Goal: Task Accomplishment & Management: Use online tool/utility

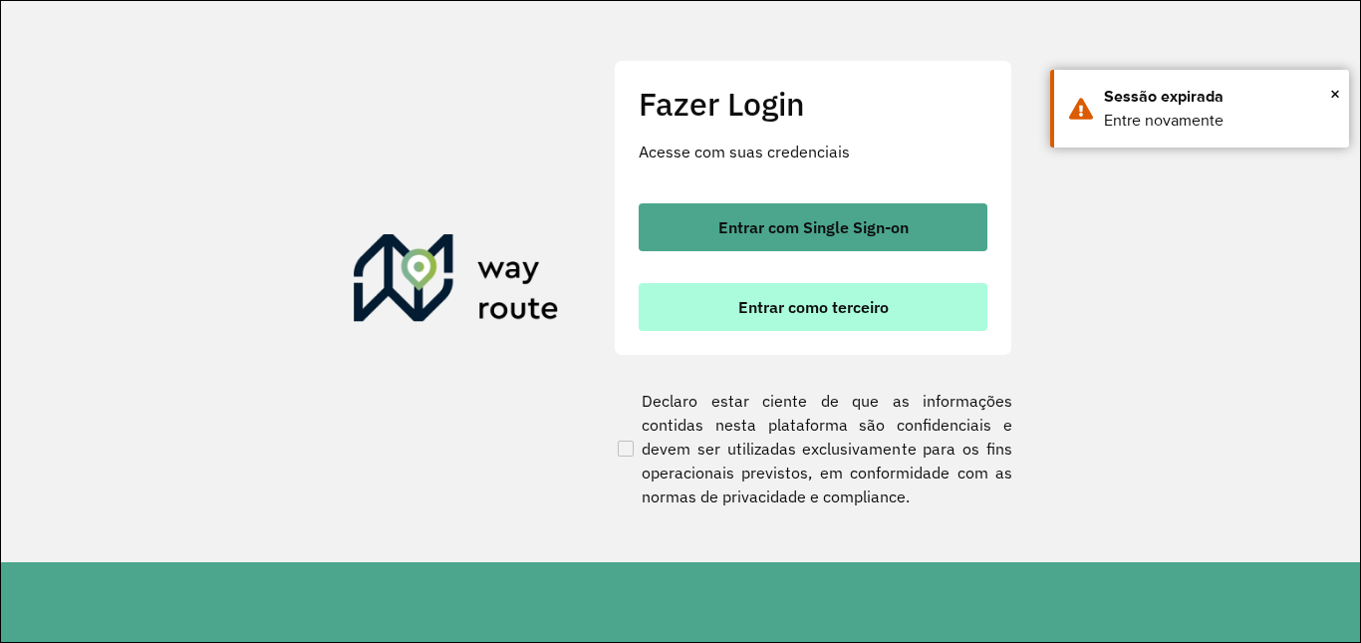
click at [823, 292] on button "Entrar como terceiro" at bounding box center [813, 307] width 349 height 48
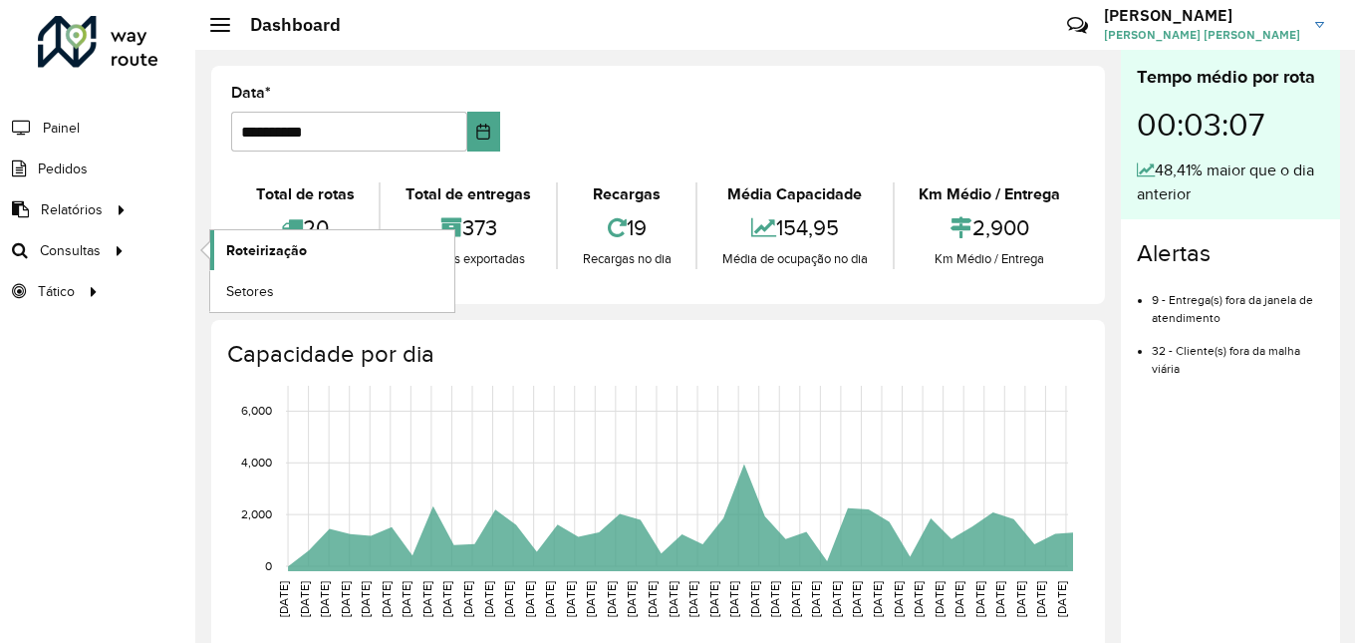
click at [349, 257] on link "Roteirização" at bounding box center [332, 250] width 244 height 40
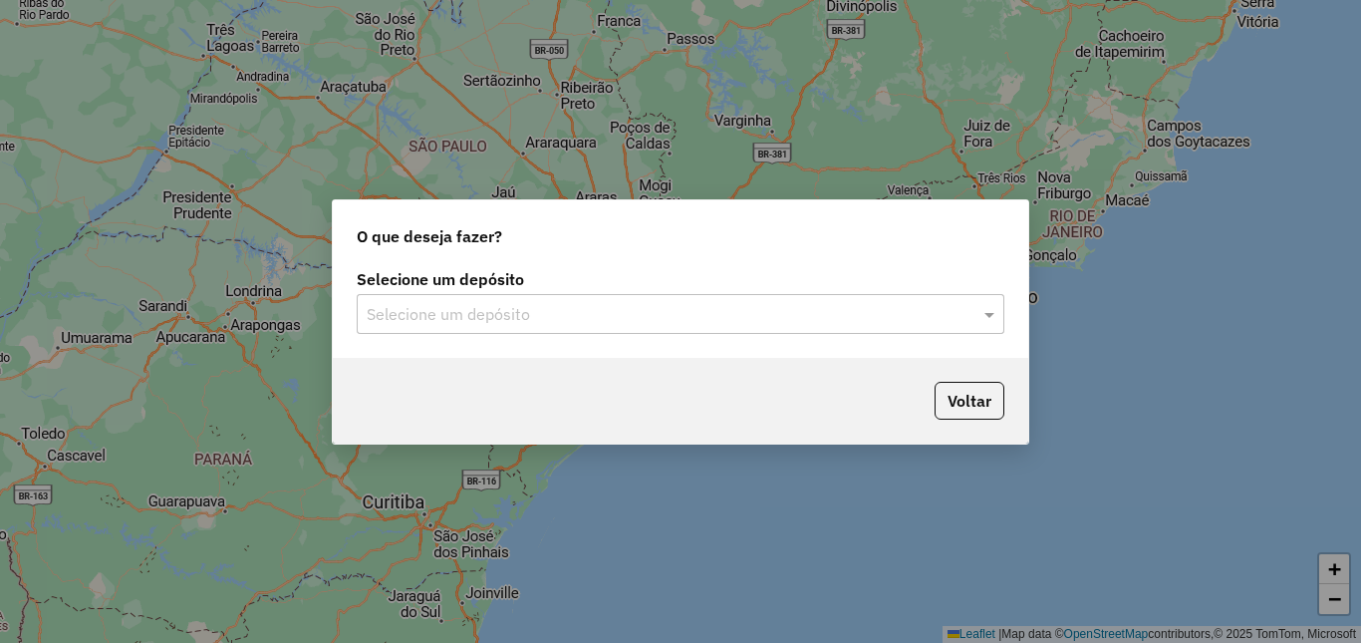
click at [863, 315] on input "text" at bounding box center [661, 315] width 588 height 24
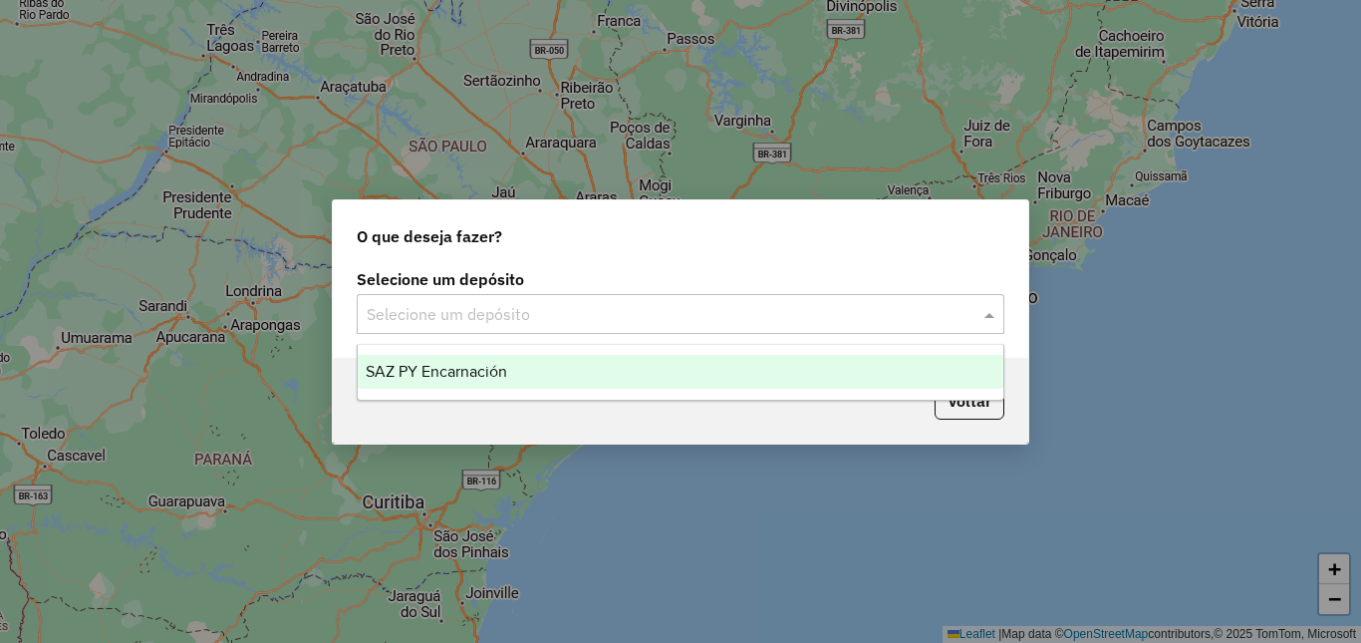
click at [593, 384] on div "SAZ PY Encarnación" at bounding box center [681, 372] width 646 height 34
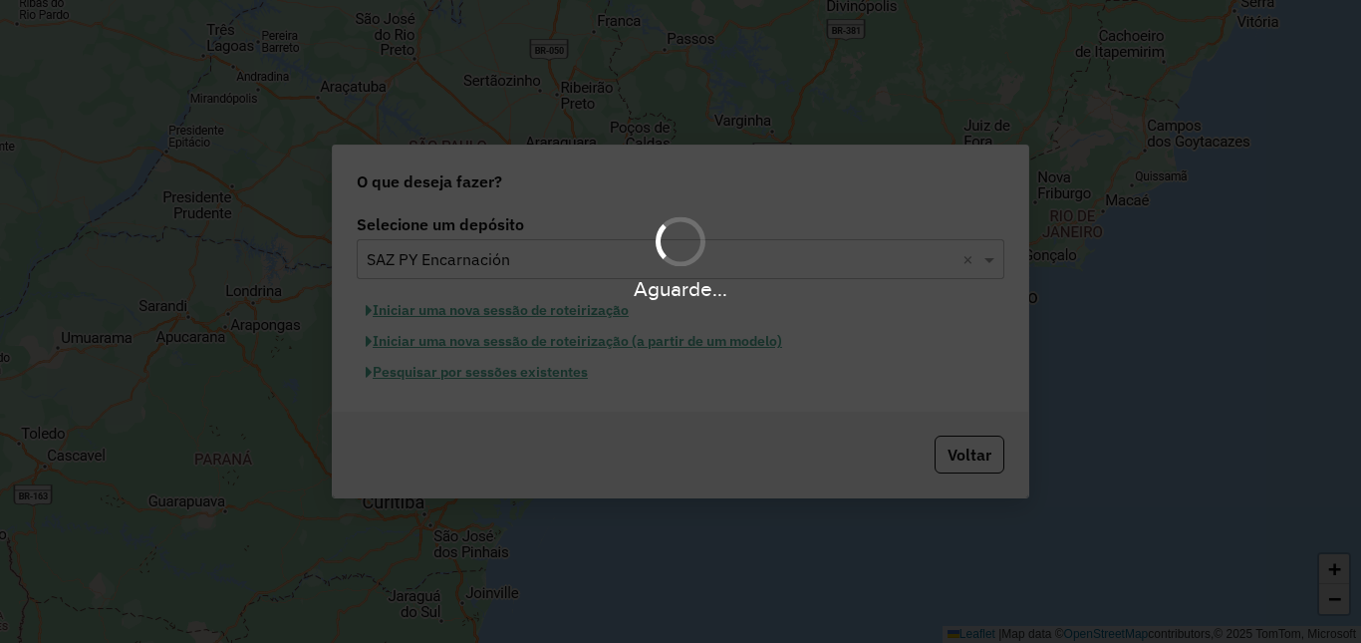
click at [550, 375] on div "Aguarde..." at bounding box center [680, 321] width 1361 height 643
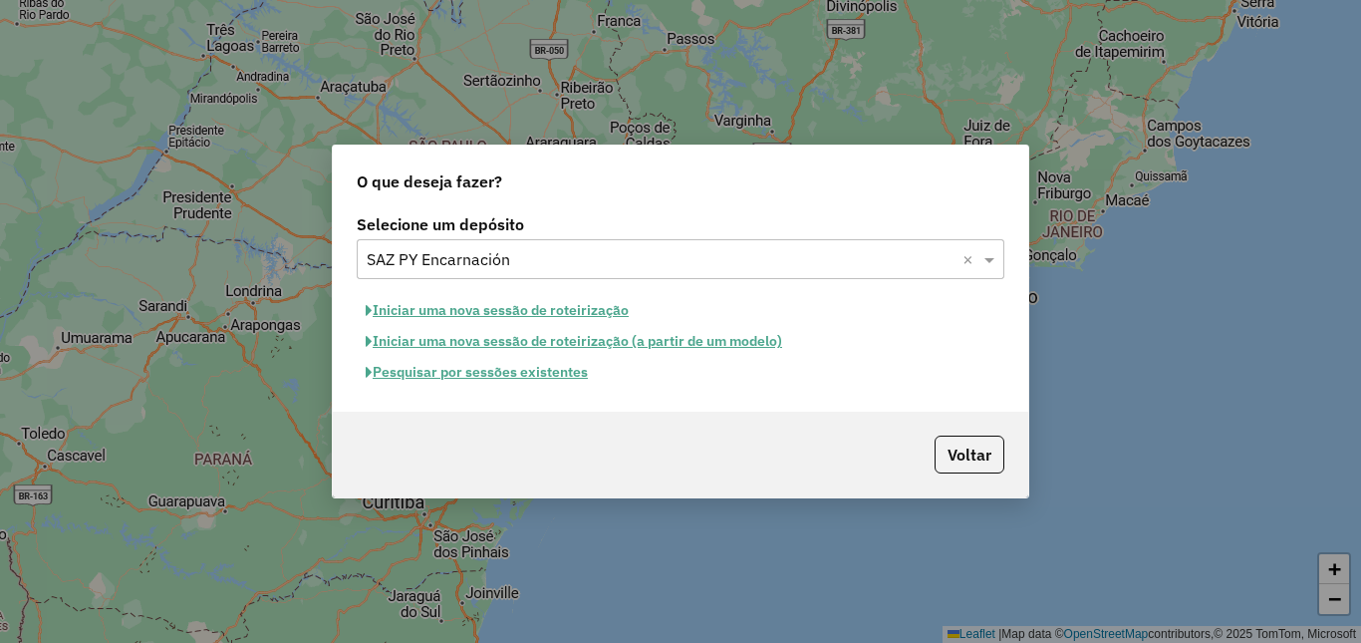
click at [569, 375] on button "Pesquisar por sessões existentes" at bounding box center [477, 372] width 240 height 31
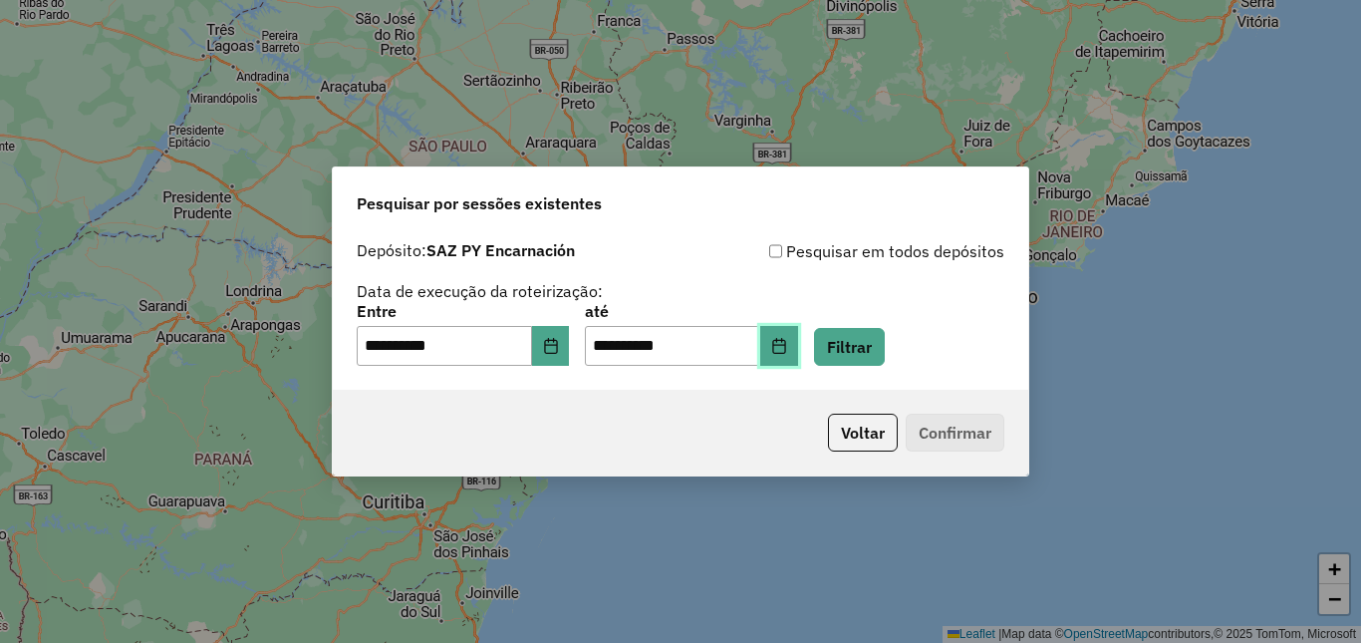
click at [798, 361] on button "Choose Date" at bounding box center [779, 346] width 38 height 40
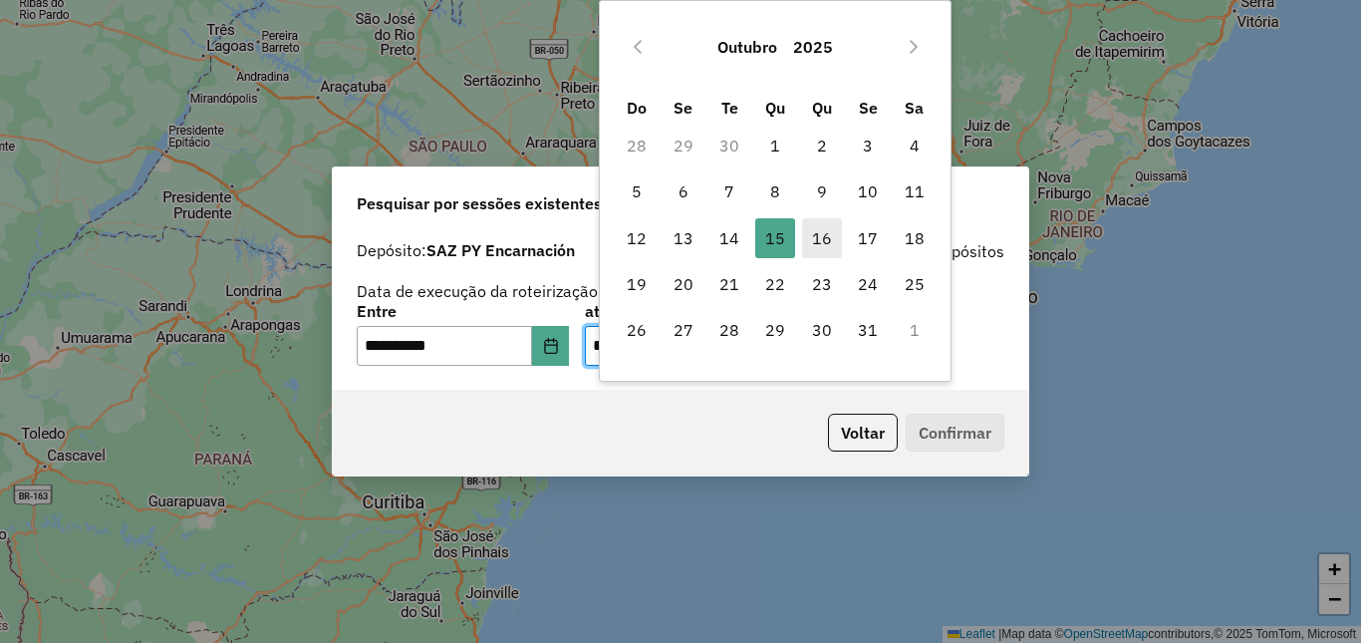
click at [812, 230] on span "16" at bounding box center [822, 238] width 40 height 40
type input "**********"
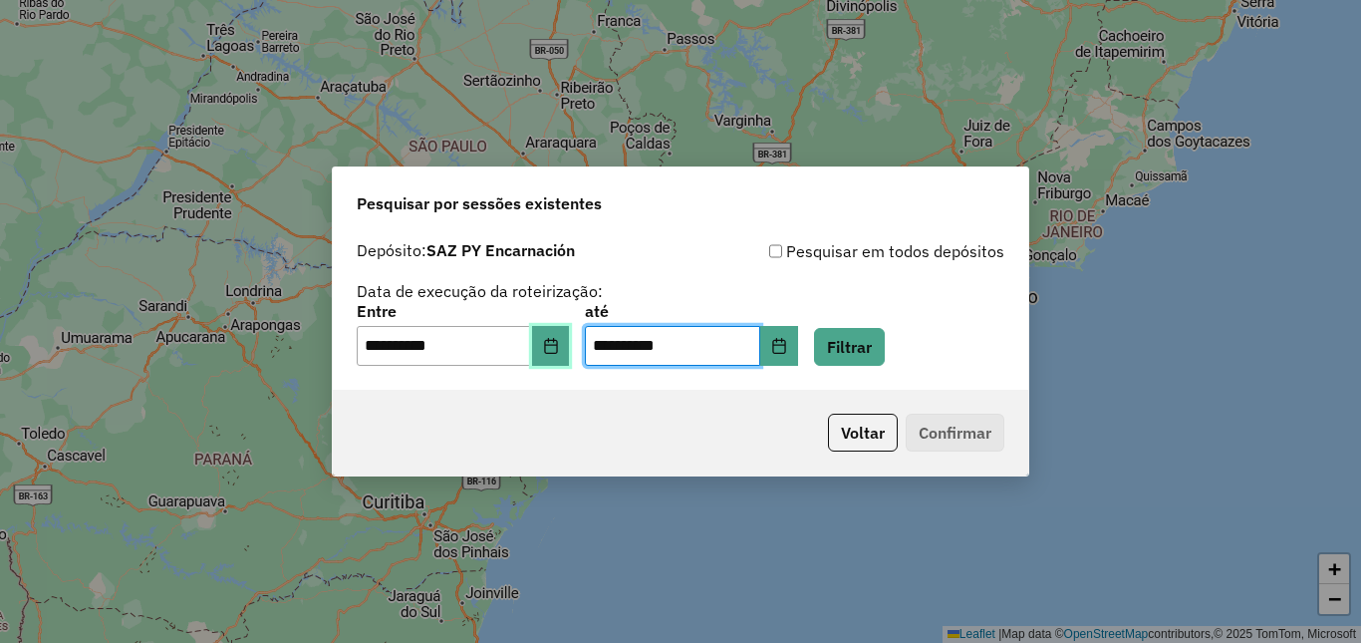
click at [570, 329] on button "Choose Date" at bounding box center [551, 346] width 38 height 40
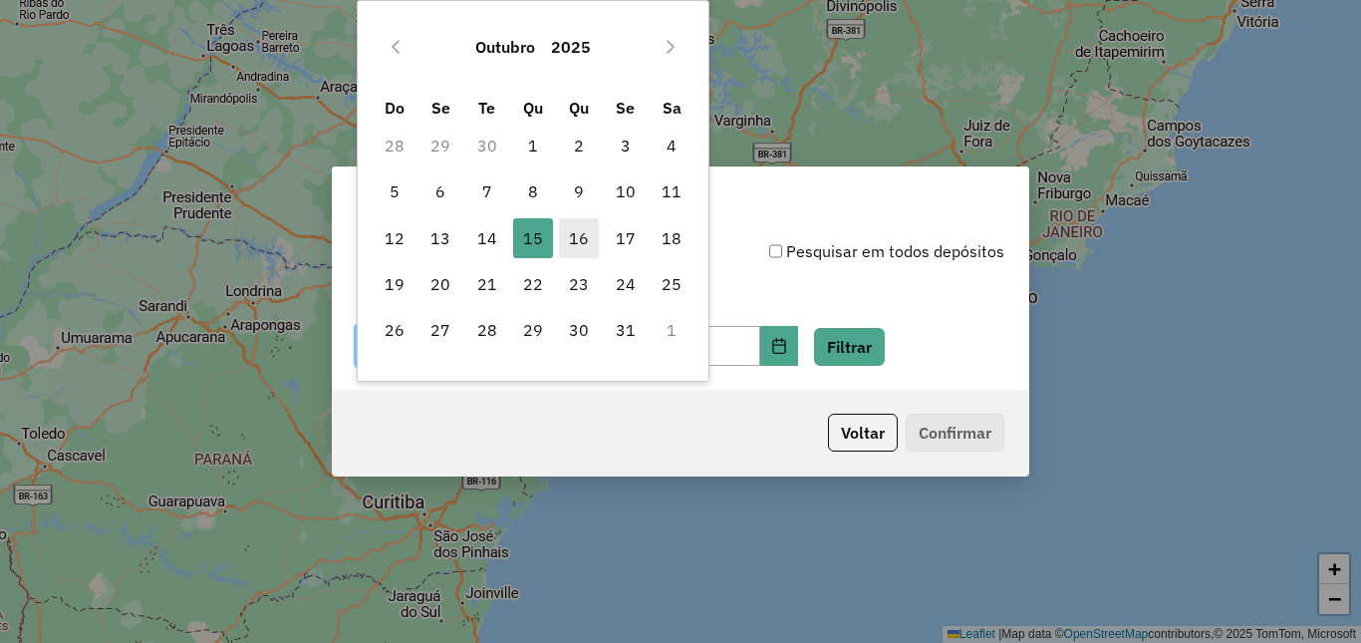
click at [586, 234] on span "16" at bounding box center [579, 238] width 40 height 40
type input "**********"
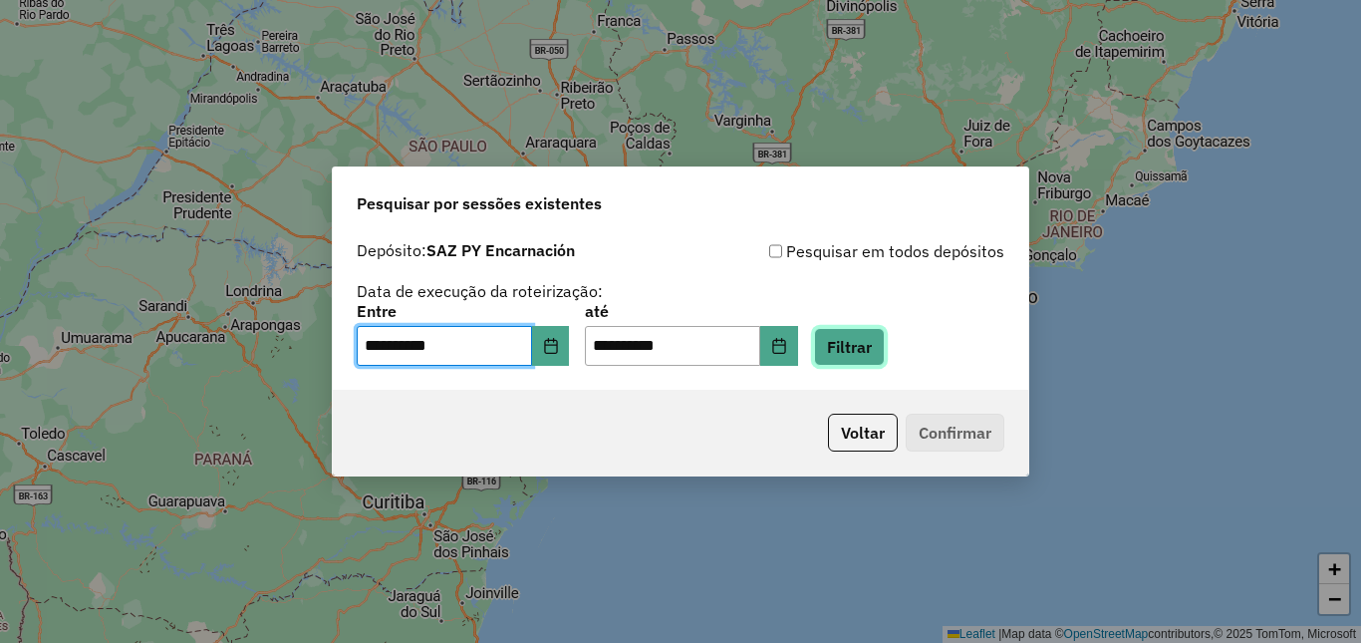
click at [874, 346] on button "Filtrar" at bounding box center [849, 347] width 71 height 38
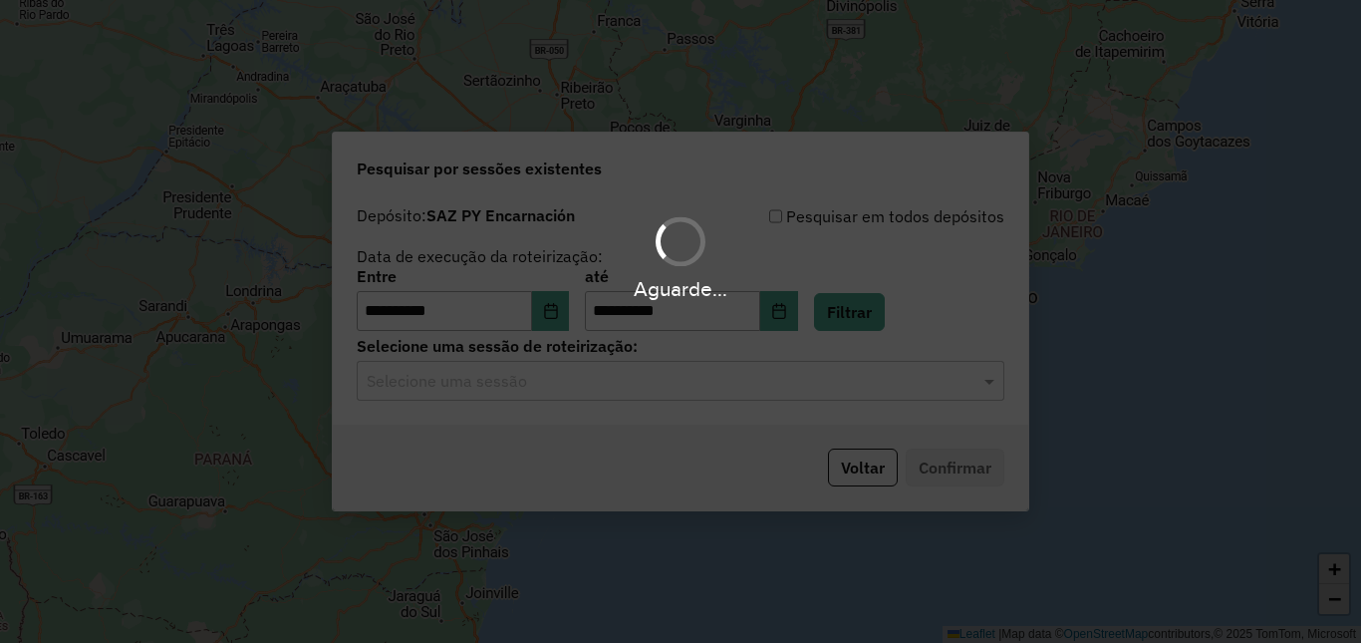
click at [541, 380] on hb-app "**********" at bounding box center [680, 321] width 1361 height 643
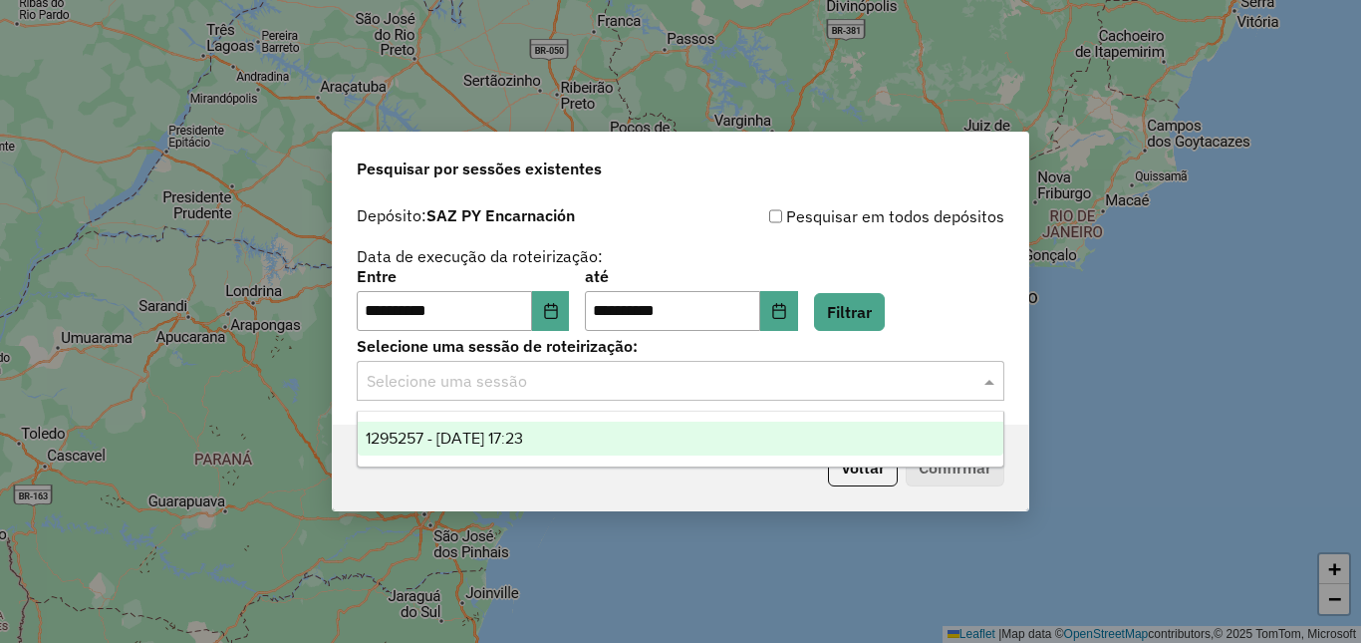
click at [541, 380] on input "text" at bounding box center [661, 382] width 588 height 24
click at [522, 438] on span "1295257 - [DATE] 17:23" at bounding box center [444, 438] width 157 height 17
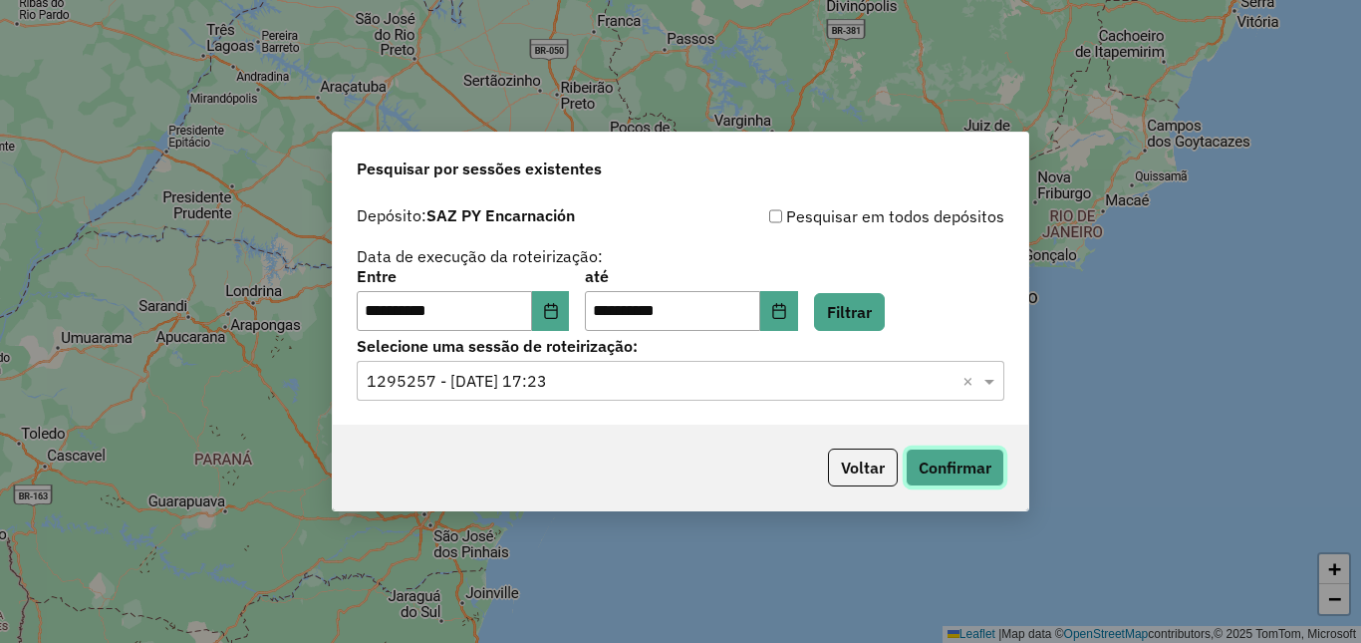
click at [943, 465] on button "Confirmar" at bounding box center [955, 467] width 99 height 38
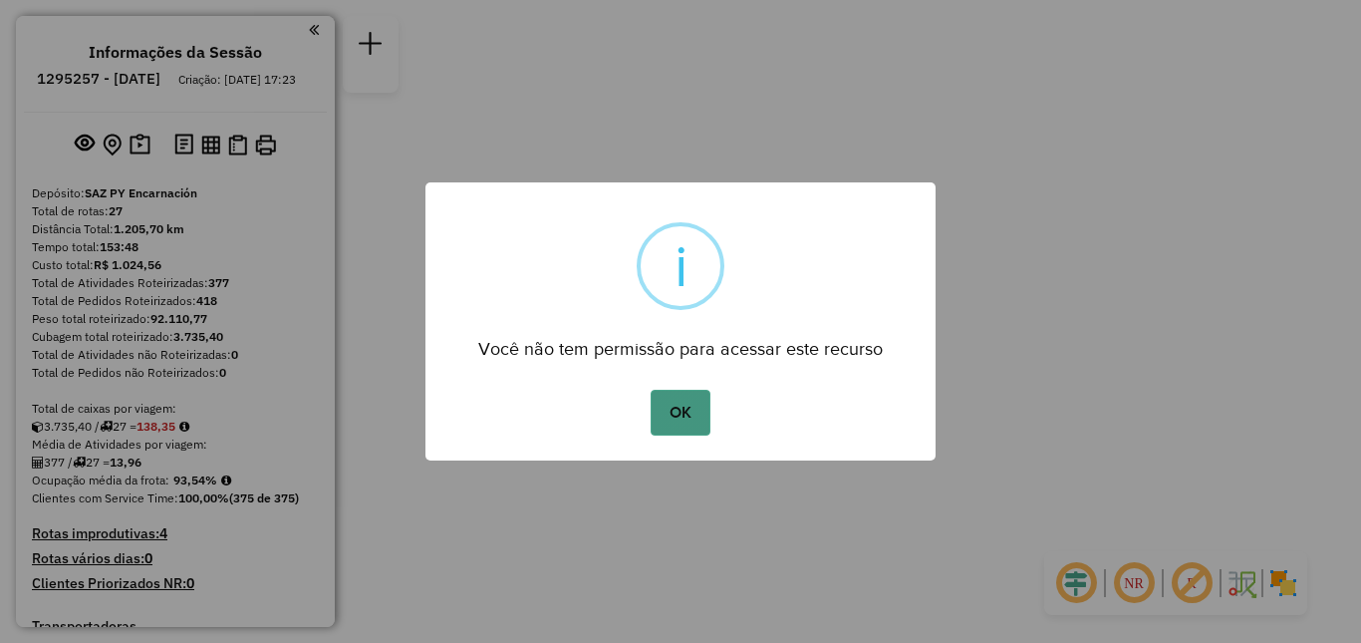
click at [683, 414] on button "OK" at bounding box center [680, 413] width 59 height 46
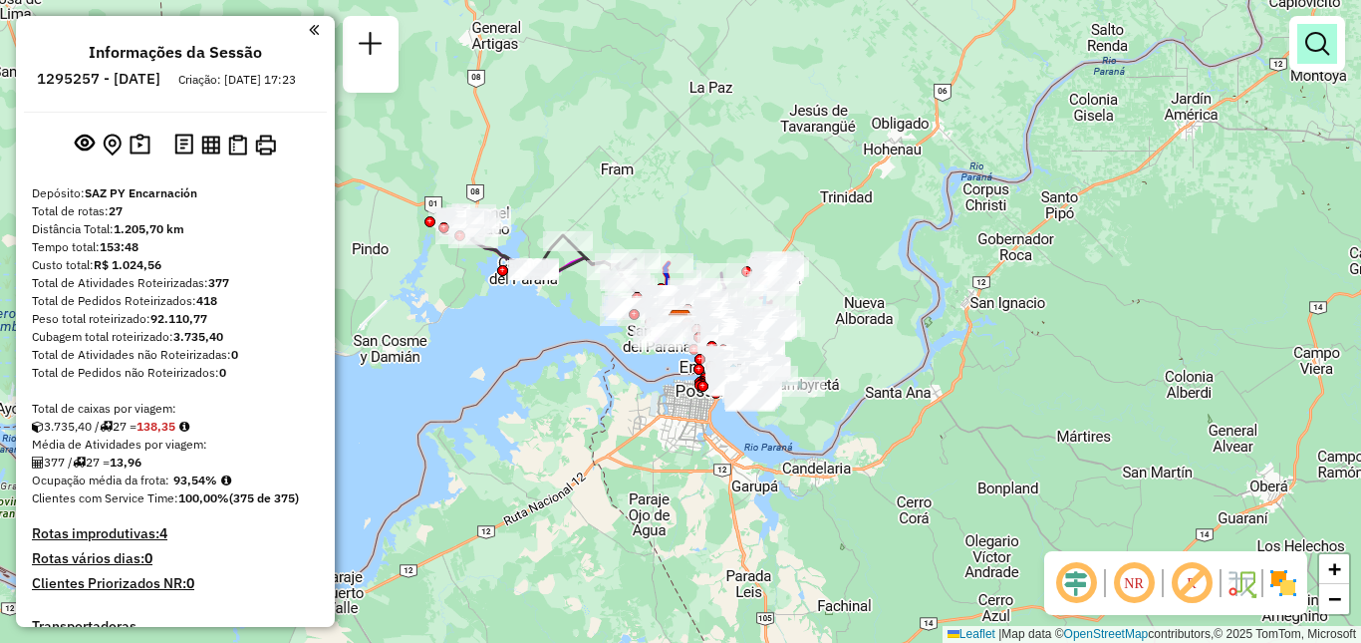
click at [1313, 42] on em at bounding box center [1318, 44] width 24 height 24
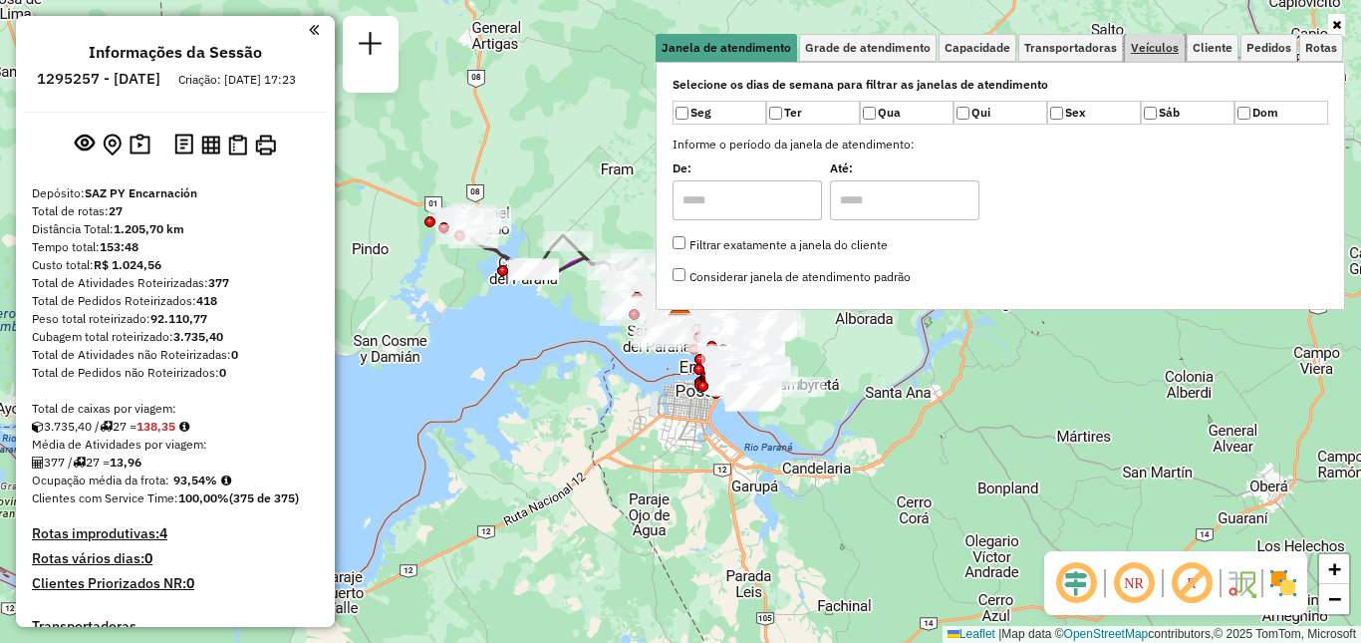
click at [1162, 52] on span "Veículos" at bounding box center [1155, 48] width 48 height 12
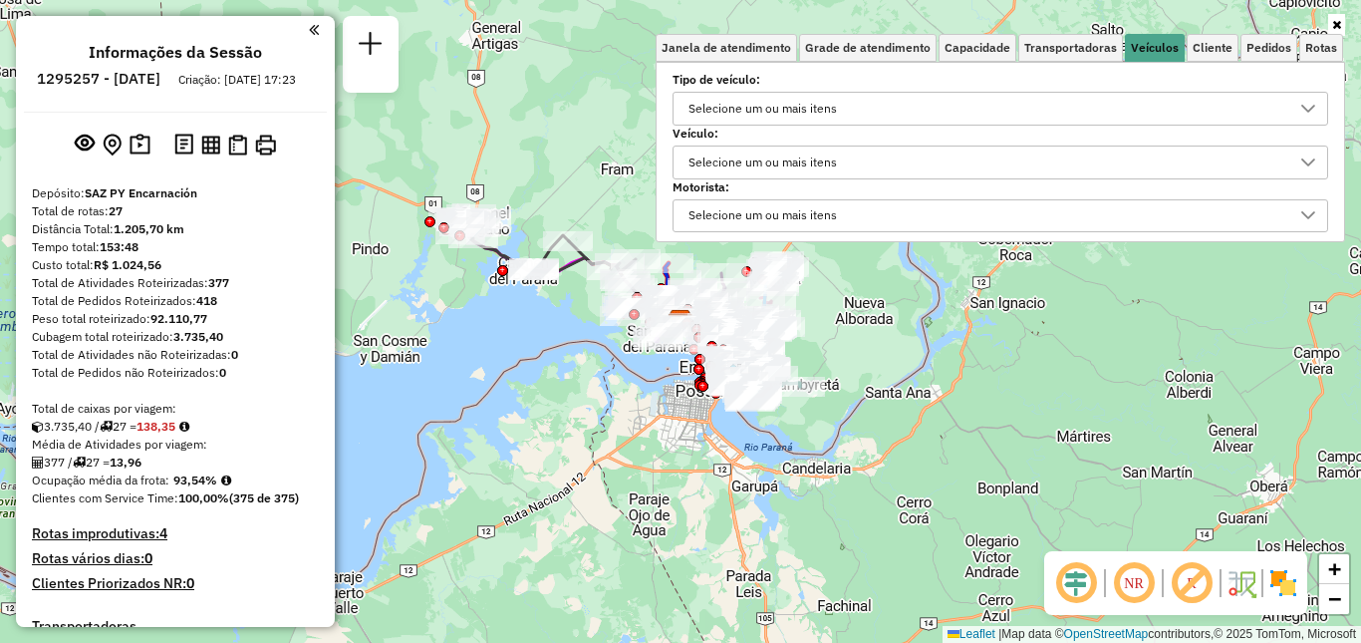
click at [1020, 109] on div "Selecione um ou mais itens" at bounding box center [986, 109] width 608 height 32
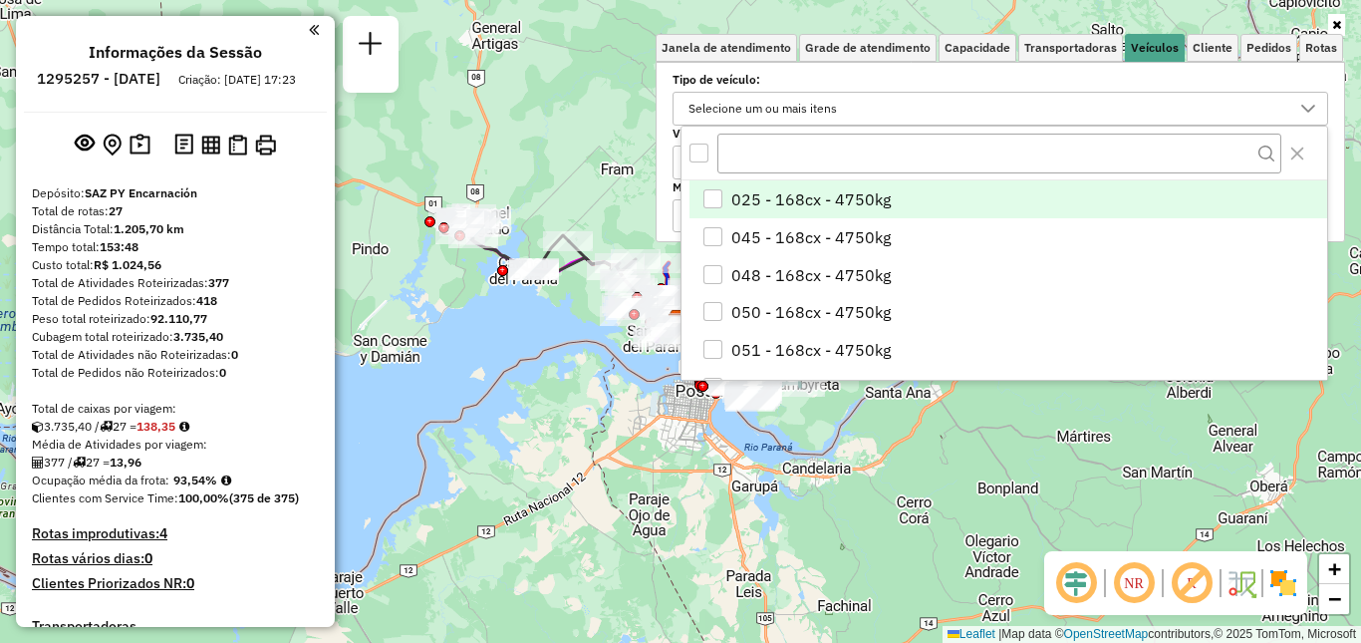
scroll to position [12, 69]
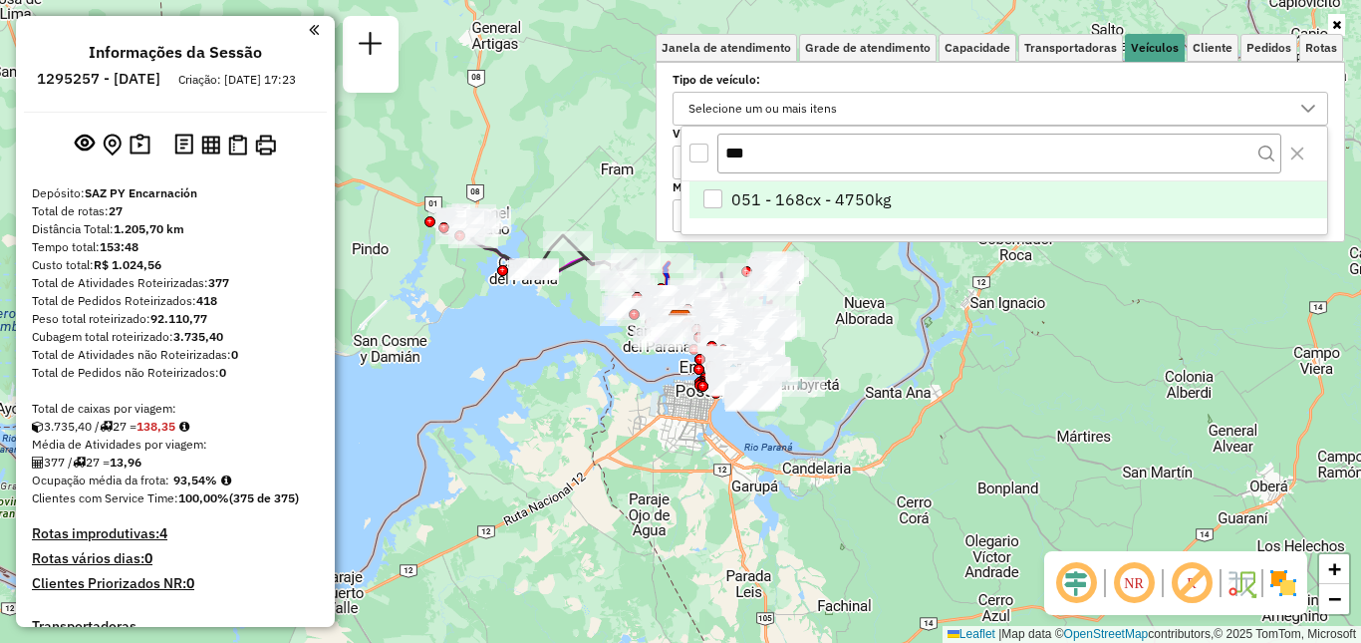
type input "***"
click at [976, 191] on li "051 - 168cx - 4750kg" at bounding box center [1009, 200] width 638 height 38
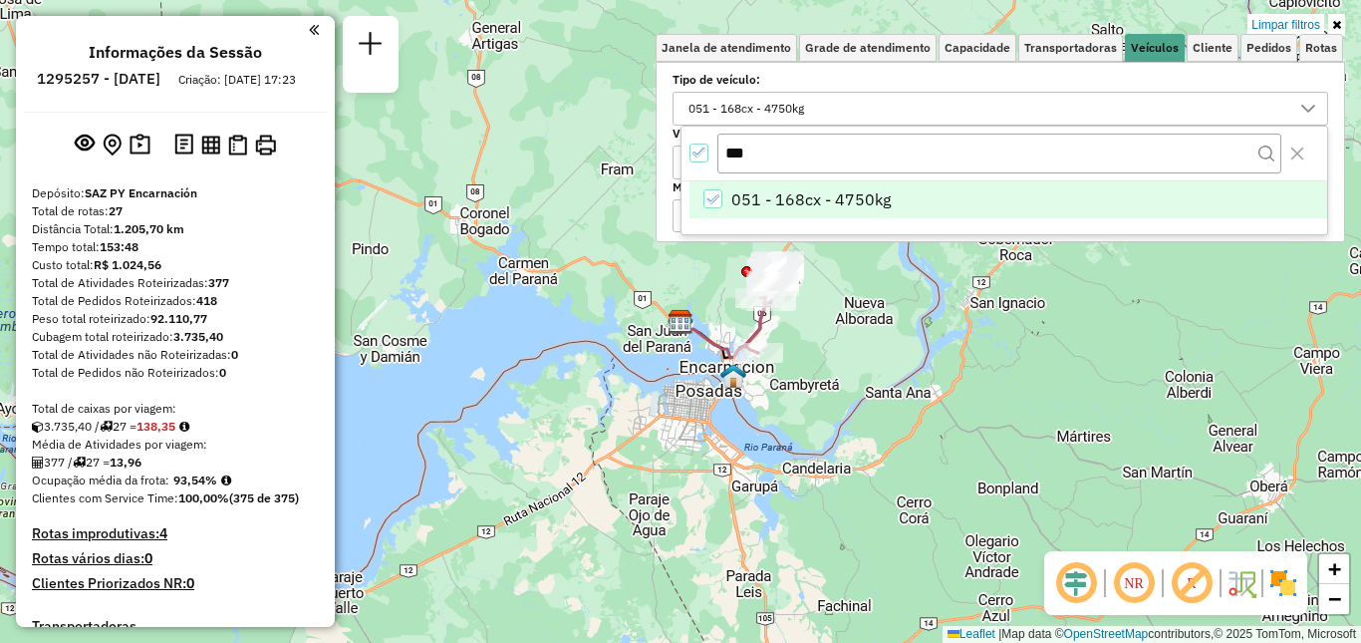
click at [825, 310] on div "Limpar filtros Janela de atendimento Grade de atendimento Capacidade Transporta…" at bounding box center [680, 321] width 1361 height 643
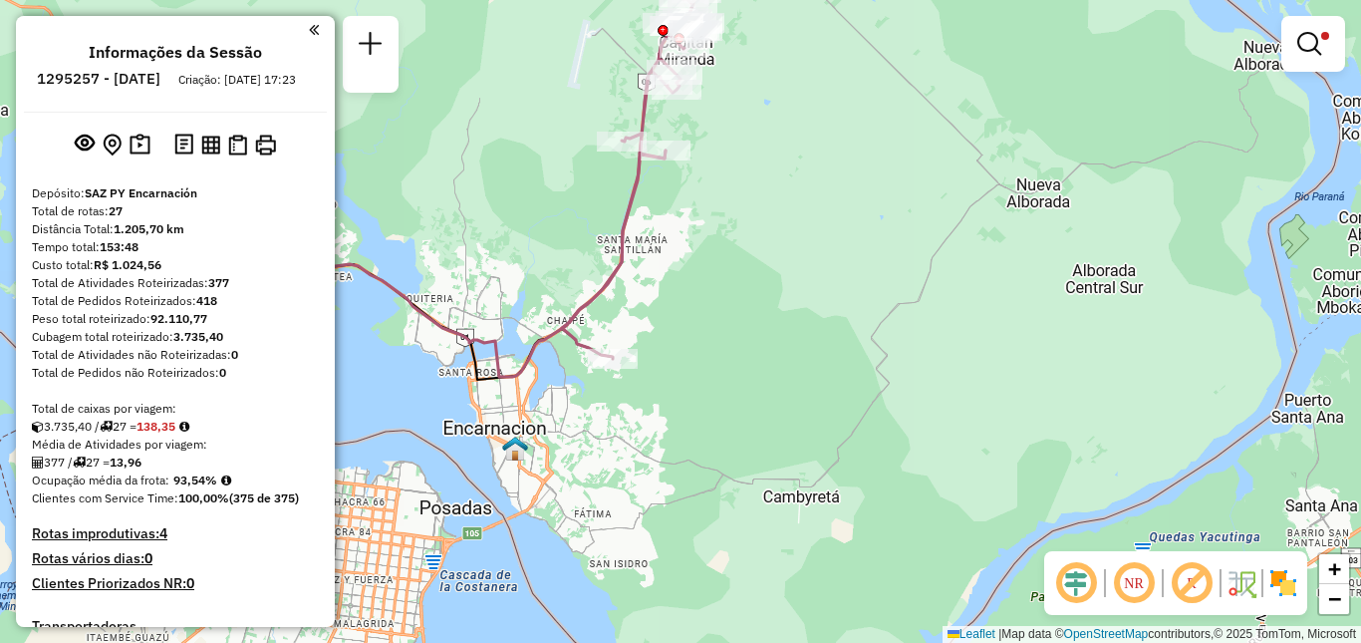
click at [624, 270] on icon at bounding box center [631, 174] width 139 height 370
select select "**********"
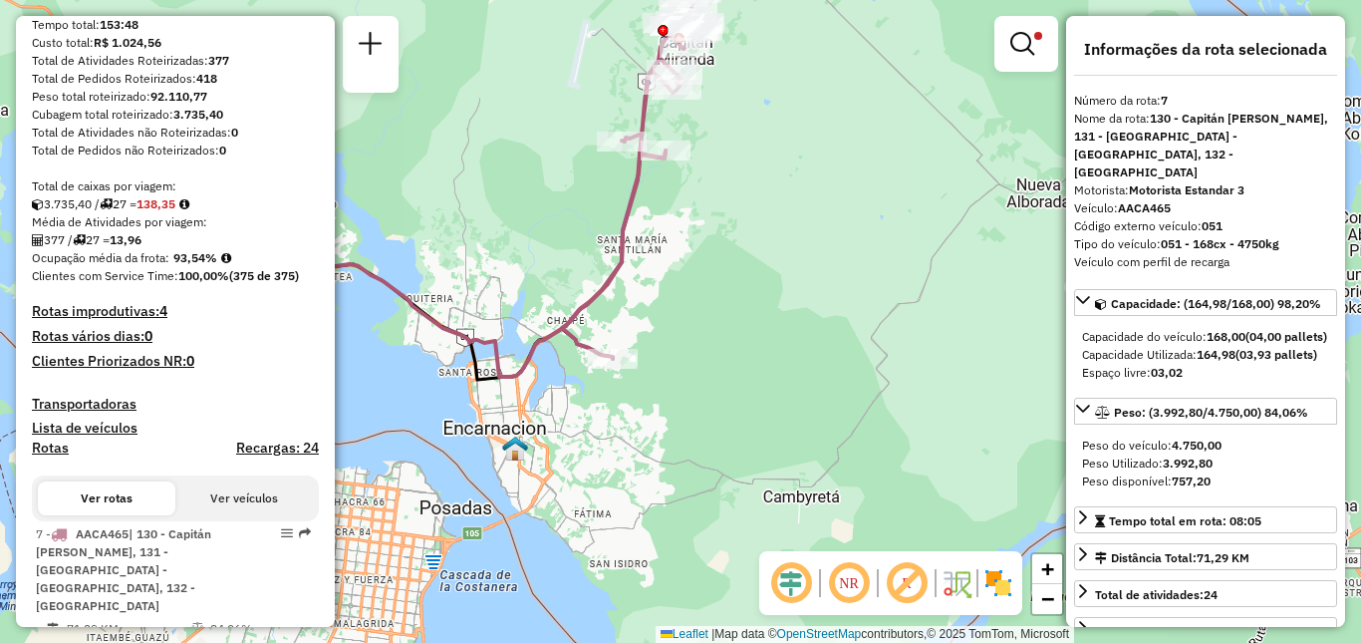
scroll to position [298, 0]
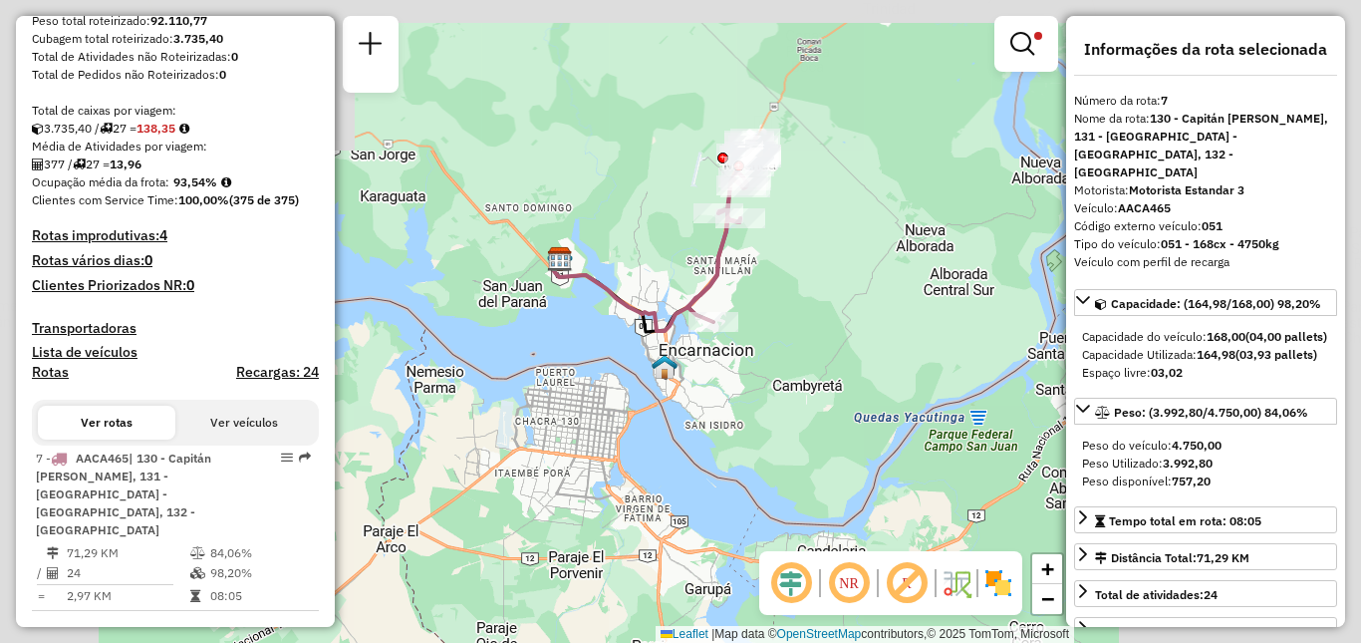
drag, startPoint x: 818, startPoint y: 249, endPoint x: 832, endPoint y: 337, distance: 88.8
click at [832, 337] on div "Limpar filtros Janela de atendimento Grade de atendimento Capacidade Transporta…" at bounding box center [680, 321] width 1361 height 643
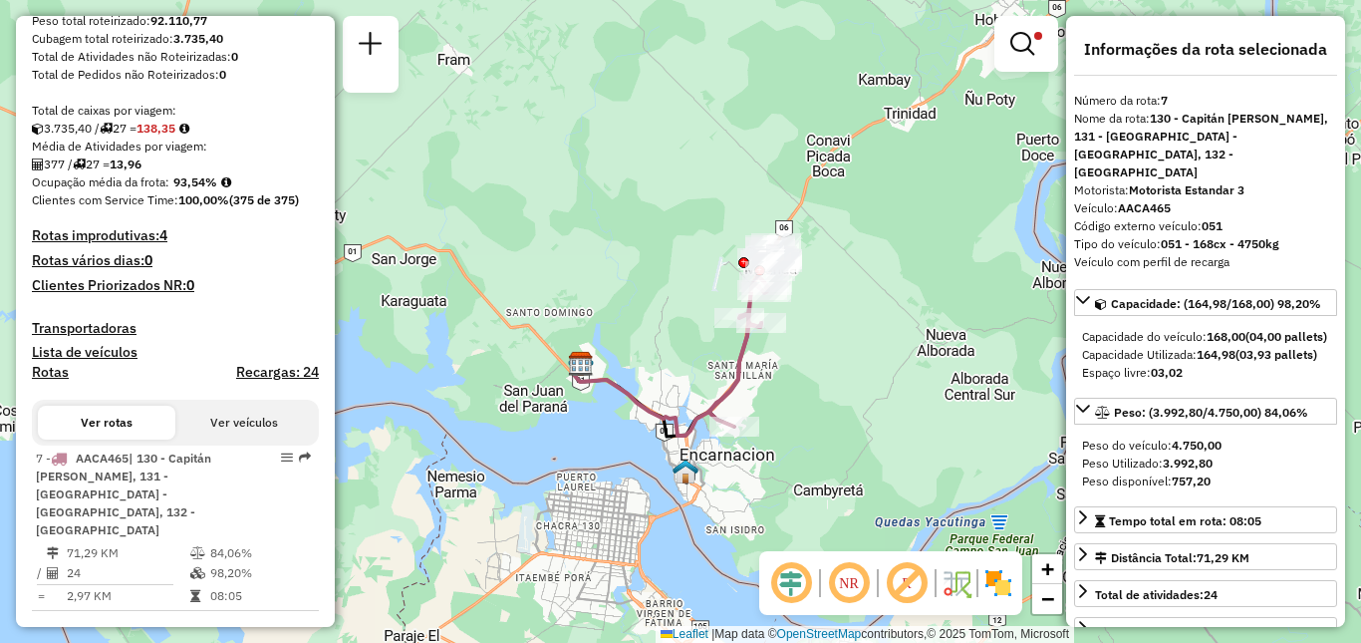
drag, startPoint x: 781, startPoint y: 339, endPoint x: 794, endPoint y: 384, distance: 46.7
click at [794, 384] on div "Limpar filtros Janela de atendimento Grade de atendimento Capacidade Transporta…" at bounding box center [680, 321] width 1361 height 643
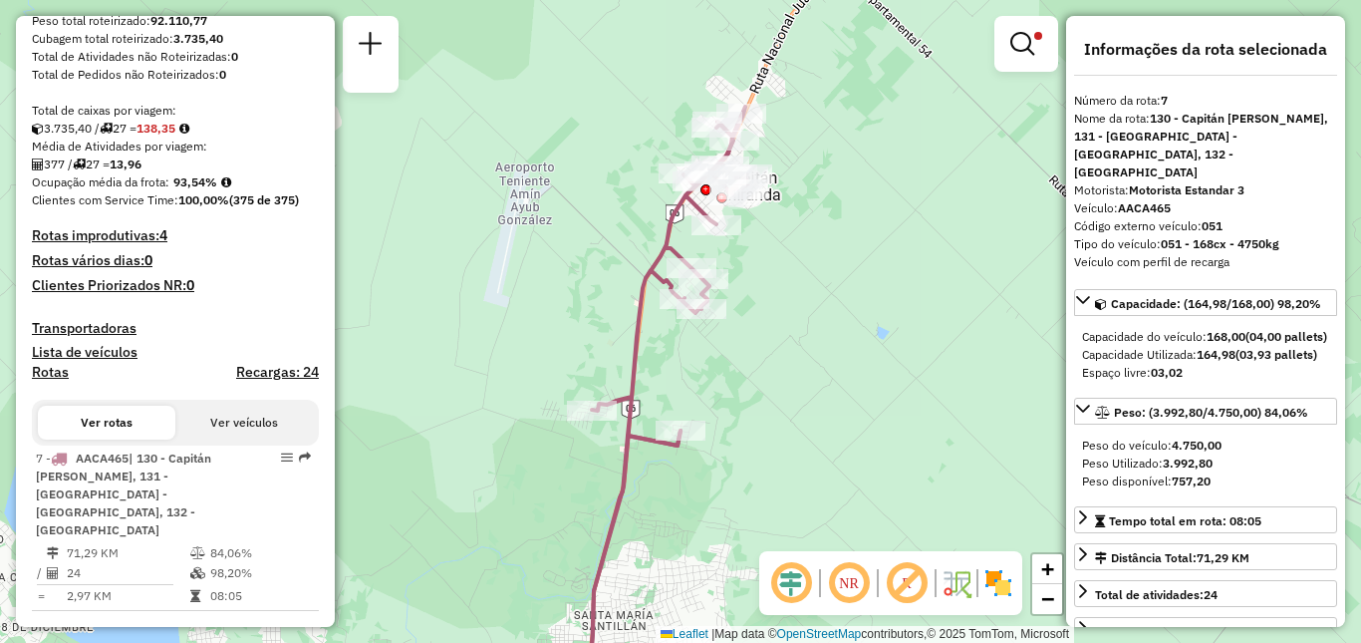
drag, startPoint x: 800, startPoint y: 308, endPoint x: 805, endPoint y: 351, distance: 43.1
click at [805, 351] on div "Limpar filtros Janela de atendimento Grade de atendimento Capacidade Transporta…" at bounding box center [680, 321] width 1361 height 643
